Goal: Navigation & Orientation: Find specific page/section

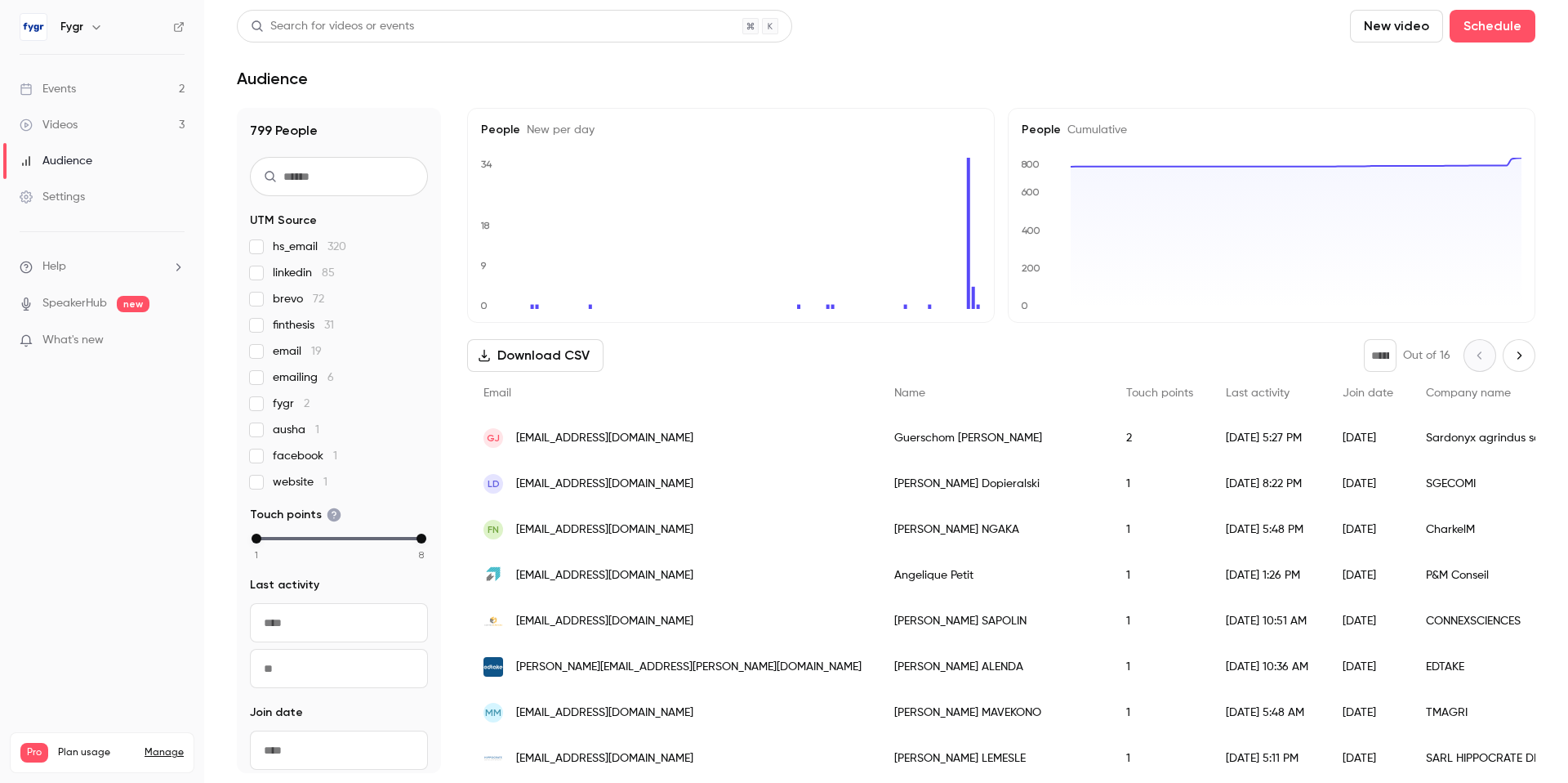
click at [73, 85] on div "Events" at bounding box center [48, 89] width 56 height 16
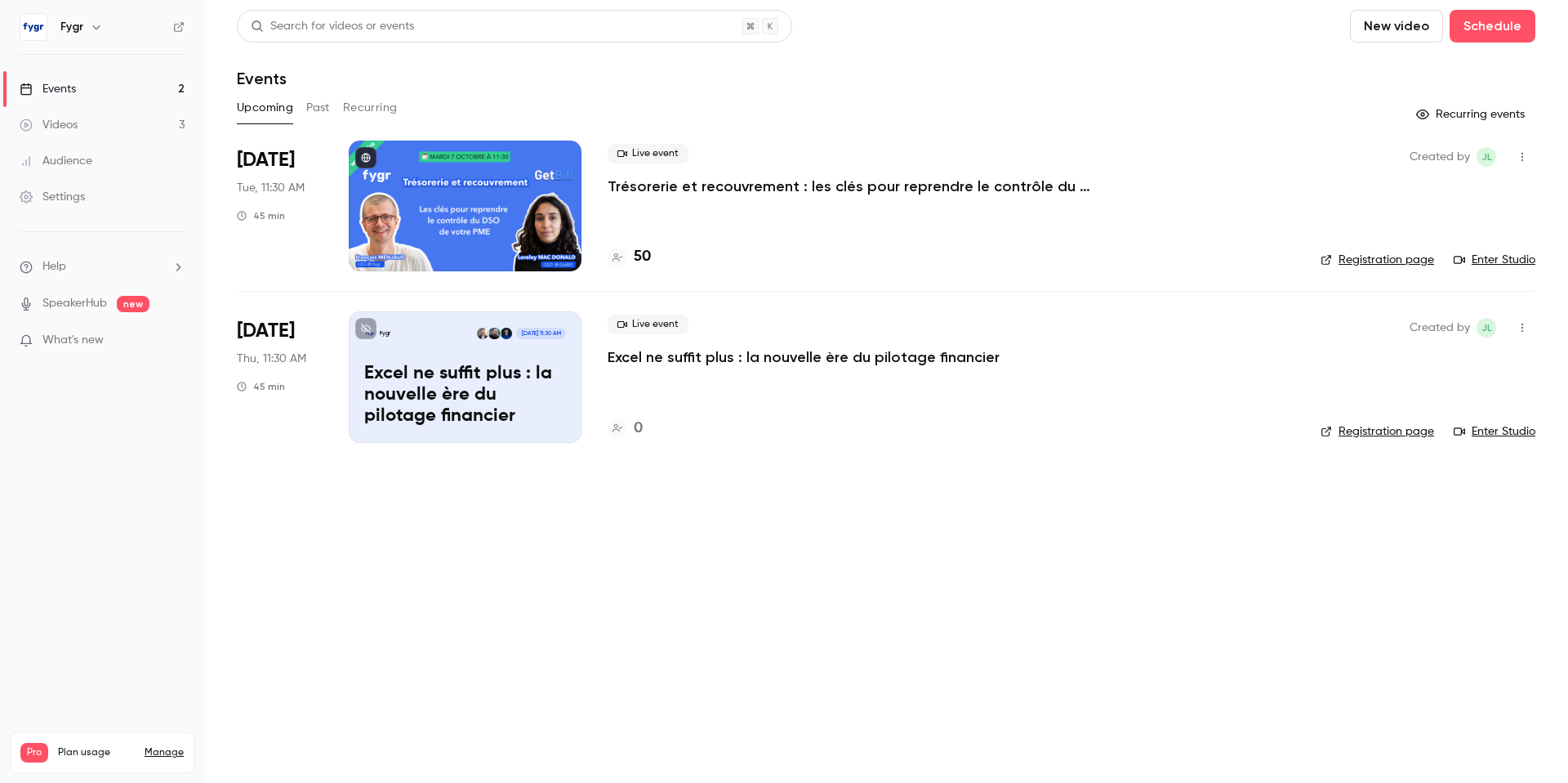
click at [767, 187] on p "Trésorerie et recouvrement : les clés pour reprendre le contrôle du DSO de votr…" at bounding box center [853, 186] width 490 height 20
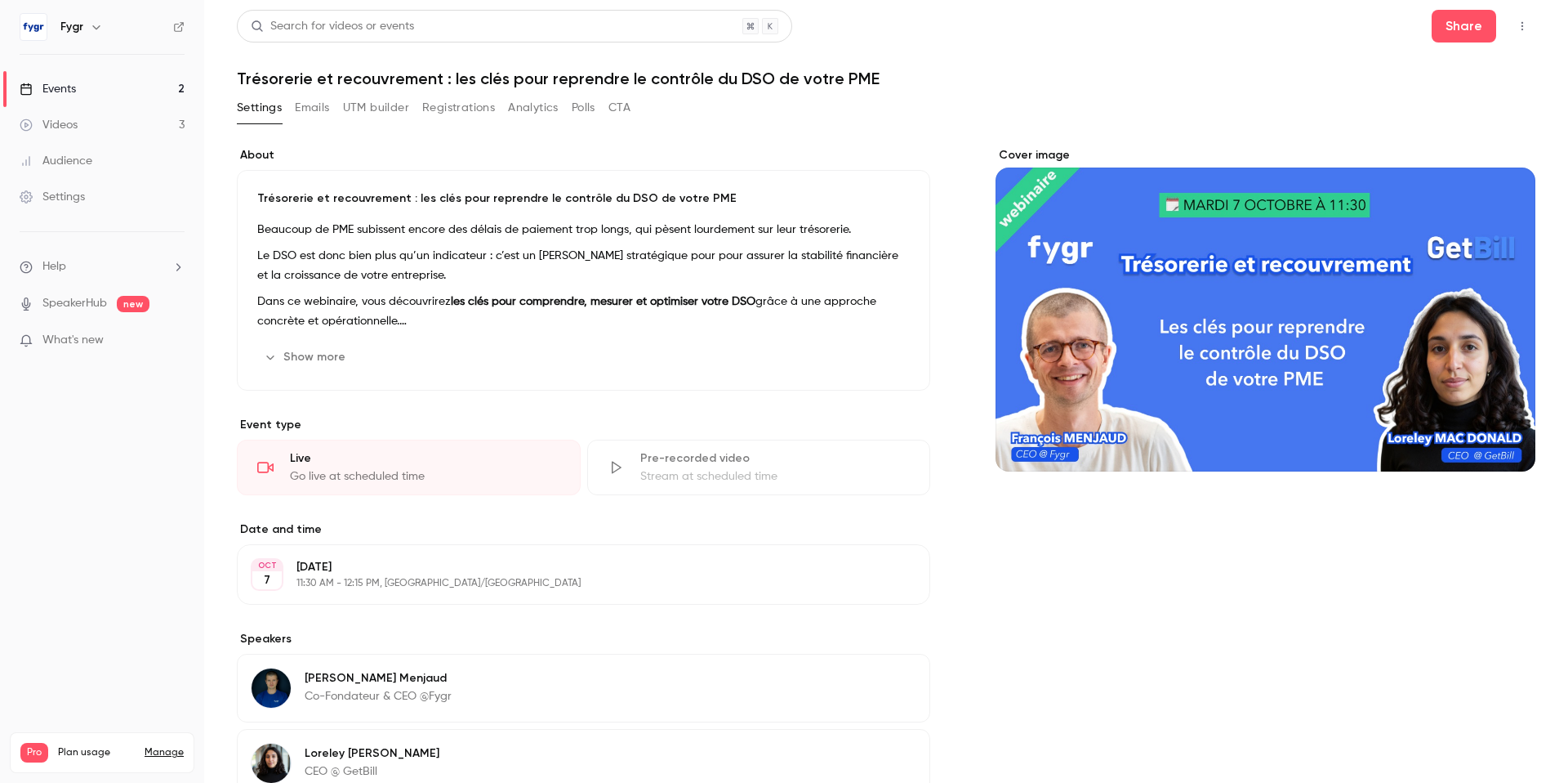
click at [475, 103] on button "Registrations" at bounding box center [458, 108] width 73 height 26
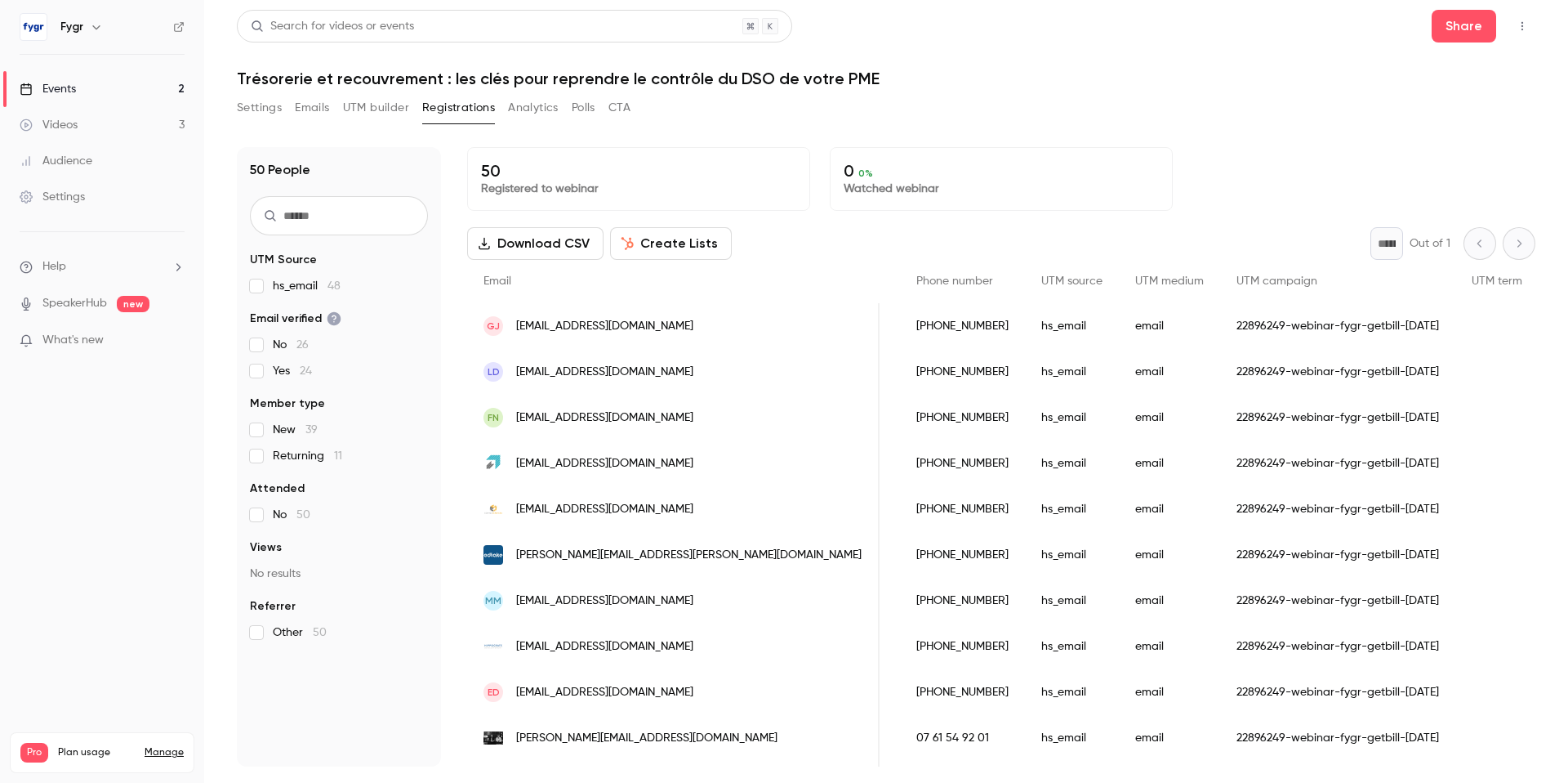
click at [67, 84] on div "Events" at bounding box center [48, 89] width 56 height 16
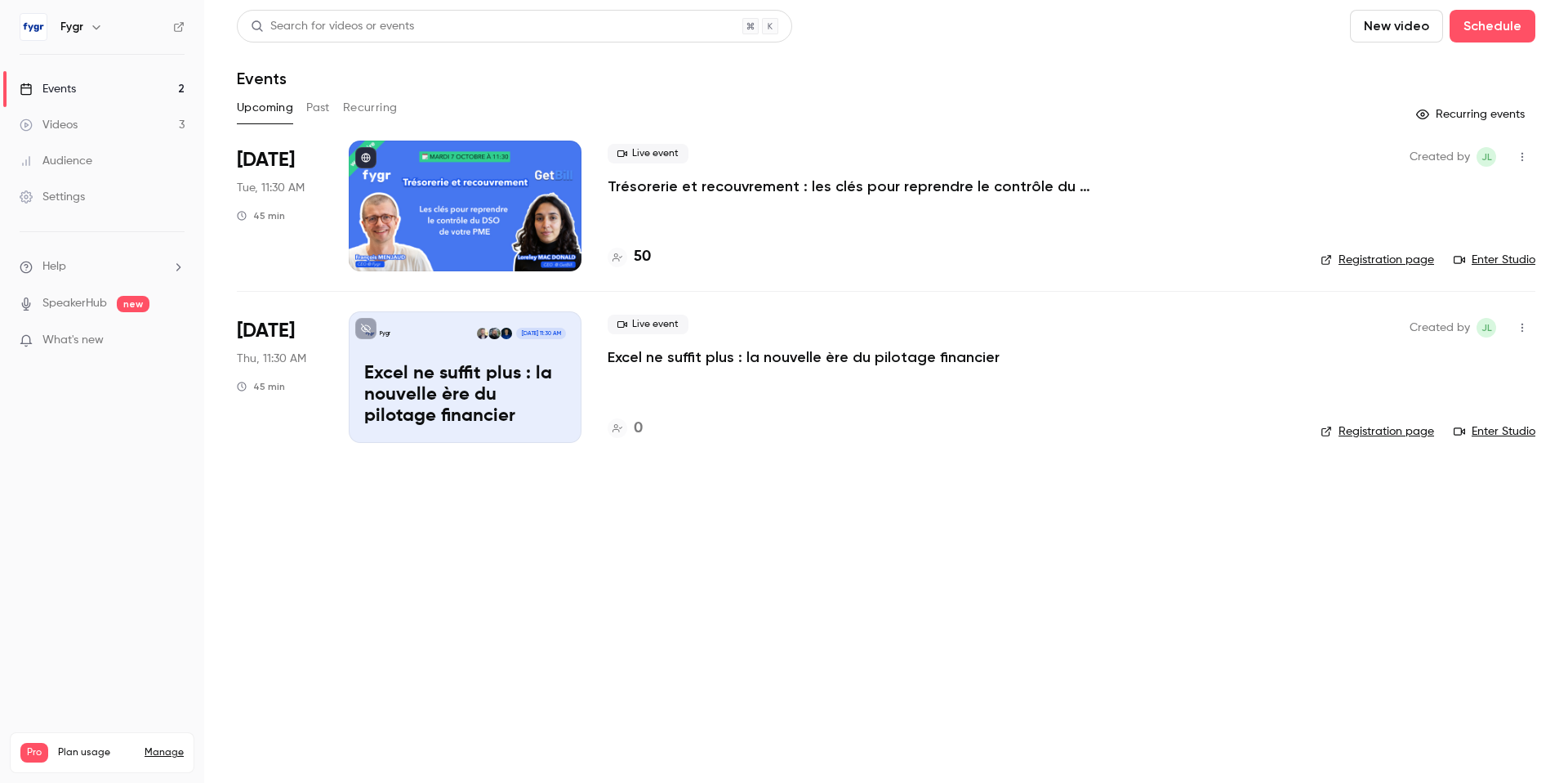
click at [75, 120] on div "Videos" at bounding box center [49, 125] width 58 height 16
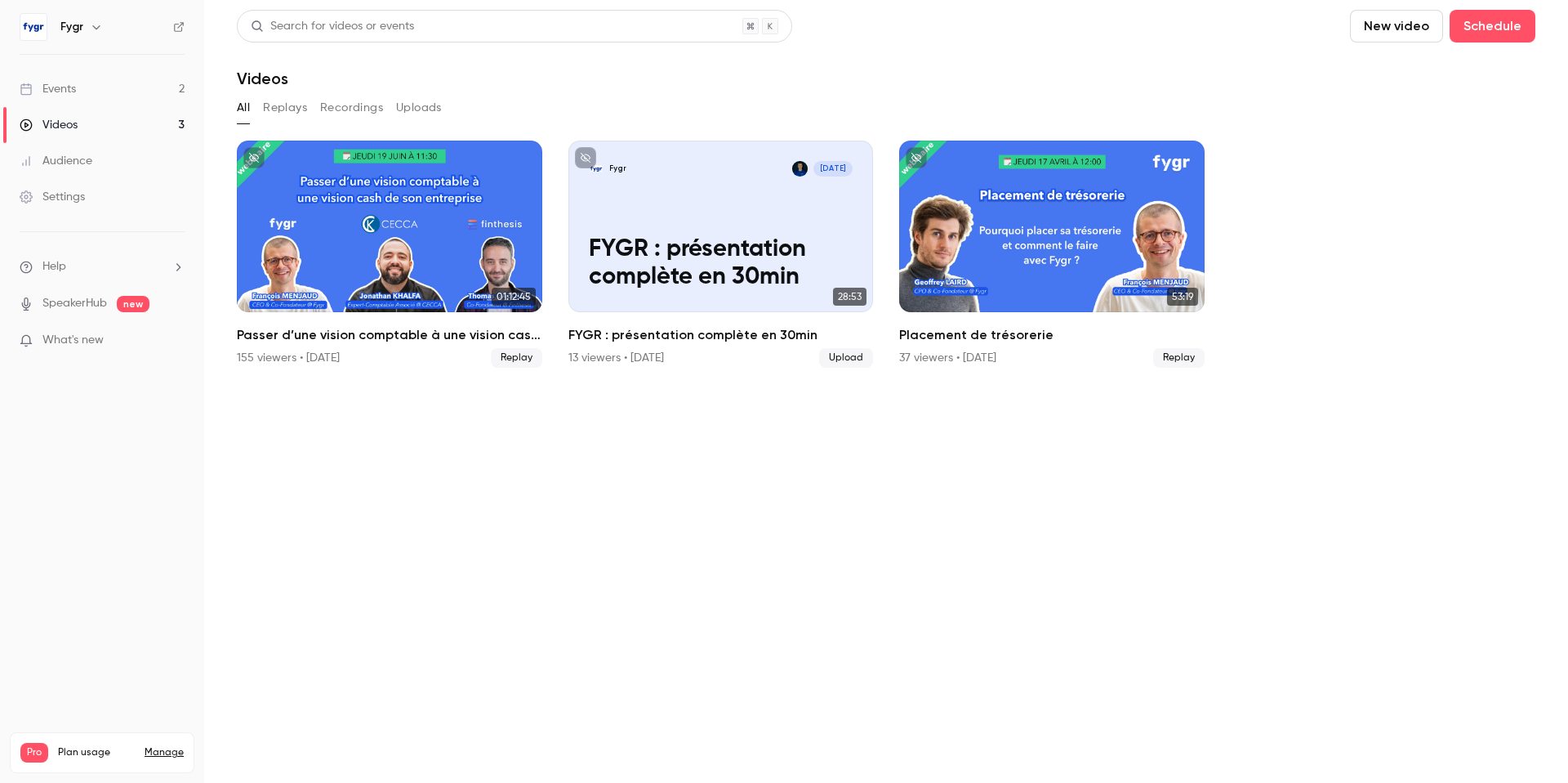
click at [81, 84] on link "Events 2" at bounding box center [102, 89] width 204 height 36
